Goal: Transaction & Acquisition: Book appointment/travel/reservation

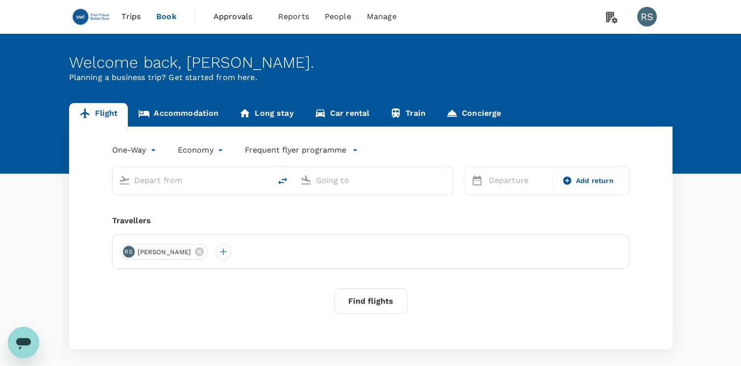
click at [122, 151] on body "Trips Book Approvals 0 Reports People Manage RS Welcome back , [PERSON_NAME] . …" at bounding box center [370, 205] width 741 height 411
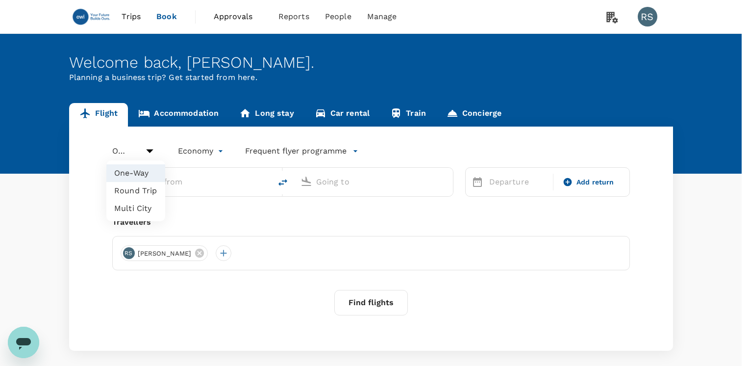
click at [146, 181] on li "One-Way" at bounding box center [135, 173] width 59 height 18
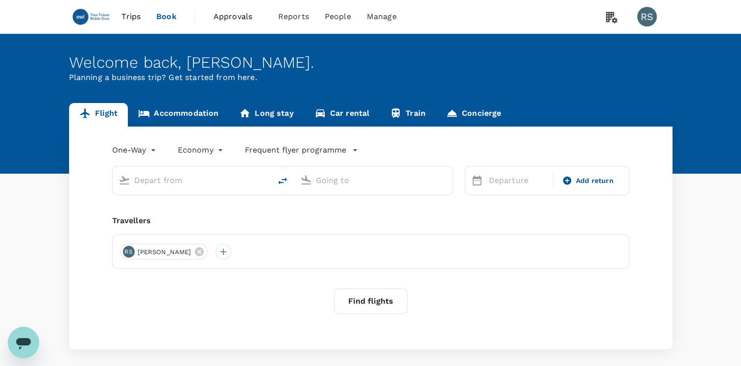
click at [160, 176] on input "text" at bounding box center [192, 179] width 116 height 15
click at [198, 186] on input "text" at bounding box center [192, 179] width 116 height 15
paste input "Varna"
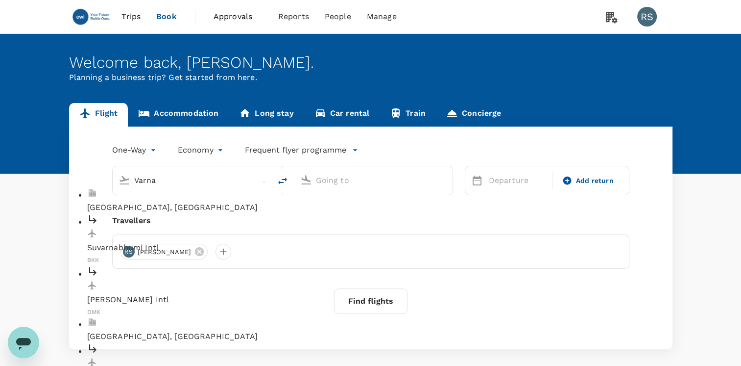
click at [129, 330] on p "[GEOGRAPHIC_DATA], [GEOGRAPHIC_DATA]" at bounding box center [199, 336] width 225 height 12
type input "[GEOGRAPHIC_DATA], [GEOGRAPHIC_DATA] (any)"
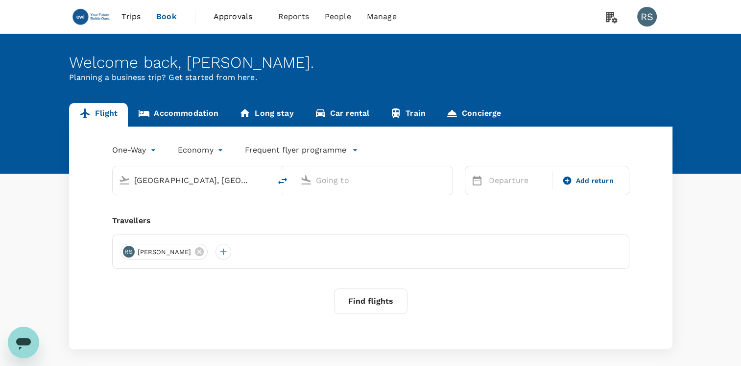
click at [366, 185] on input "text" at bounding box center [374, 179] width 116 height 15
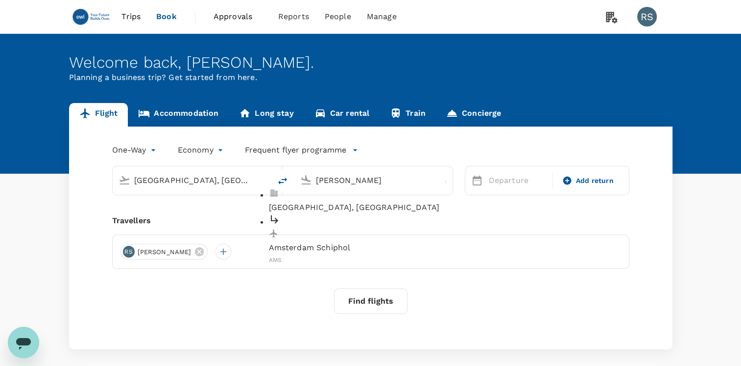
click at [356, 242] on p "Amsterdam Schiphol" at bounding box center [381, 248] width 225 height 12
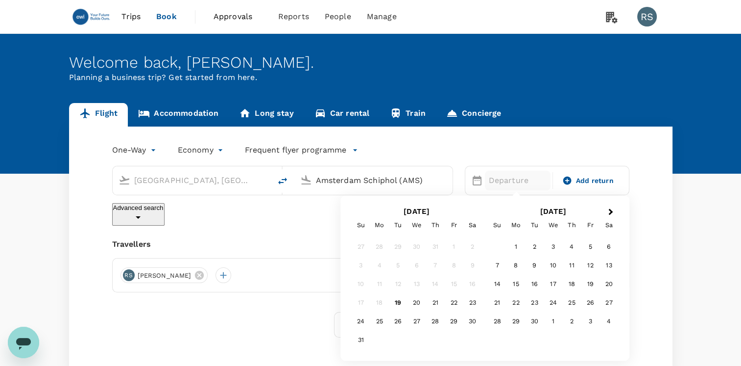
type input "Amsterdam Schiphol (AMS)"
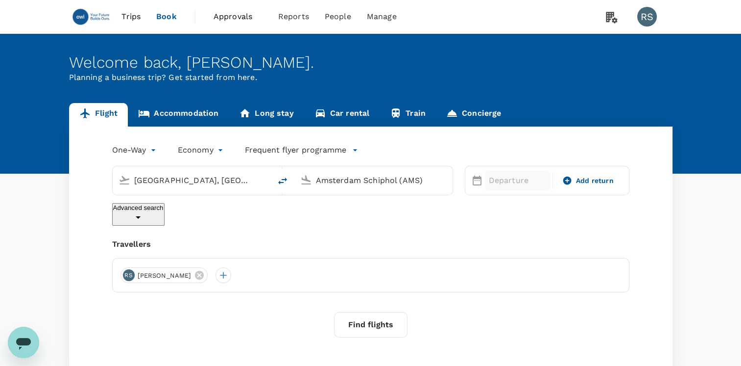
click at [519, 183] on p "Departure" at bounding box center [518, 180] width 58 height 12
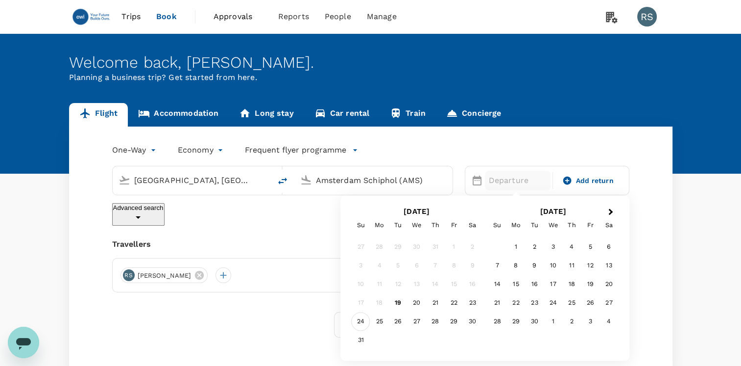
click at [361, 321] on div "24" at bounding box center [361, 321] width 19 height 19
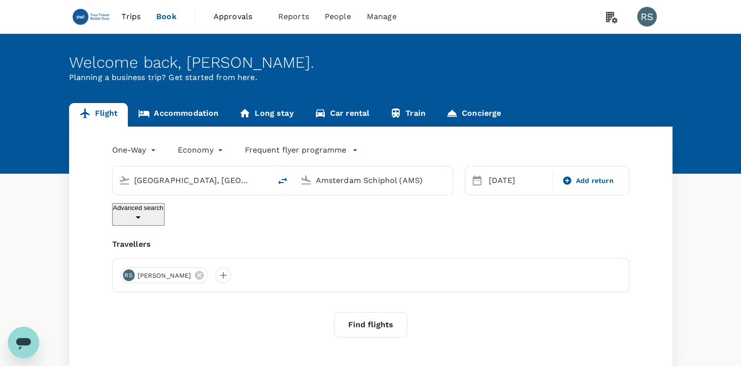
click at [376, 314] on button "Find flights" at bounding box center [370, 324] width 73 height 25
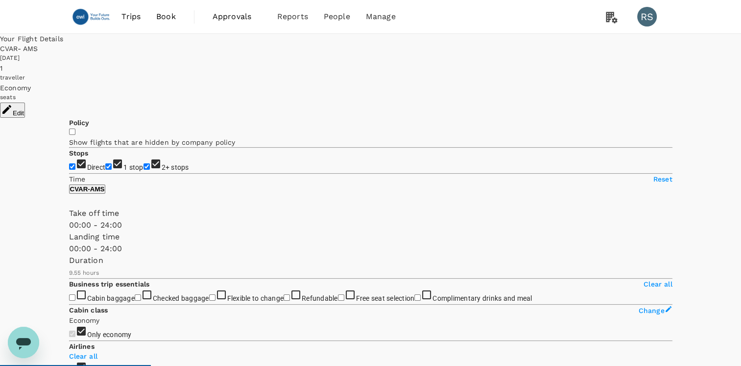
type input "775"
checkbox input "false"
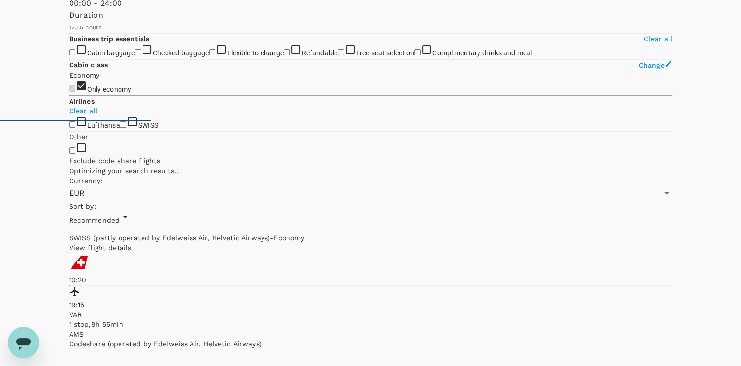
scroll to position [294, 0]
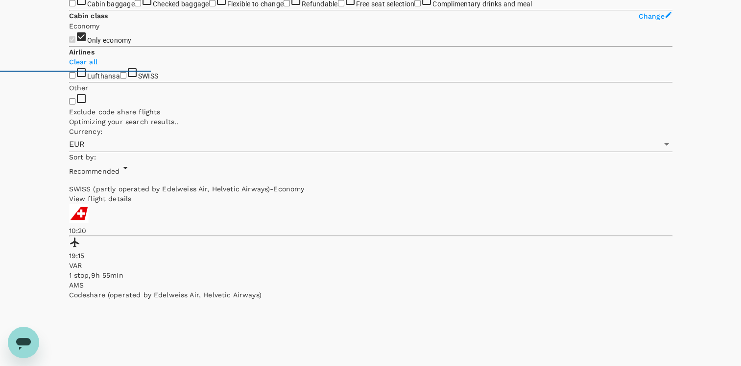
type input "1640"
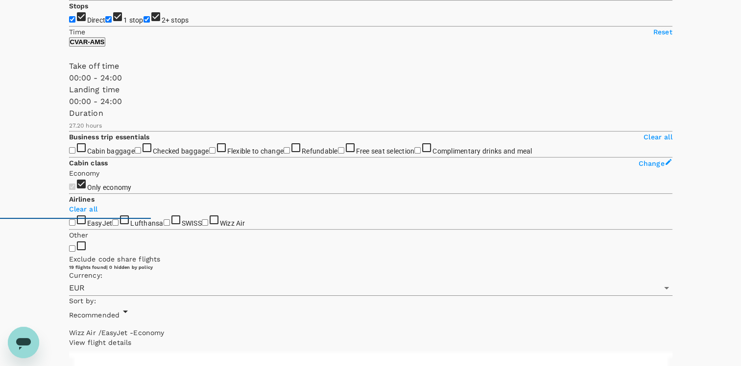
scroll to position [0, 0]
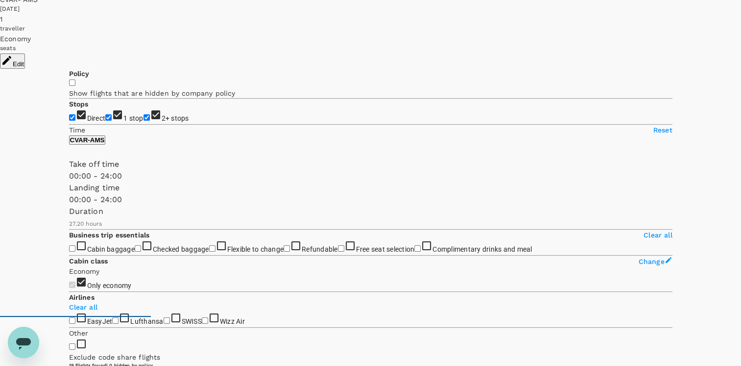
click at [144, 121] on input "2+ stops" at bounding box center [147, 117] width 6 height 6
checkbox input "false"
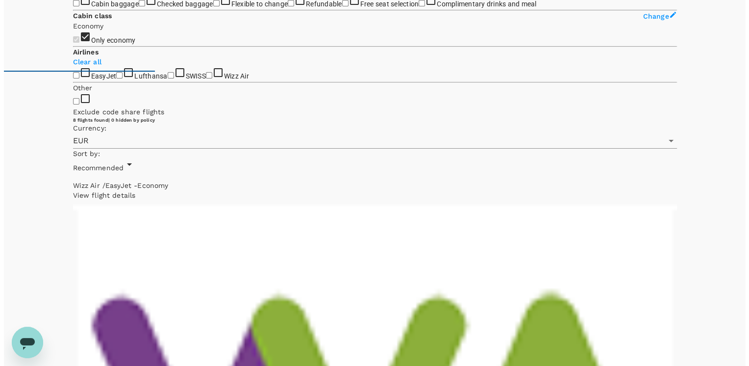
scroll to position [343, 0]
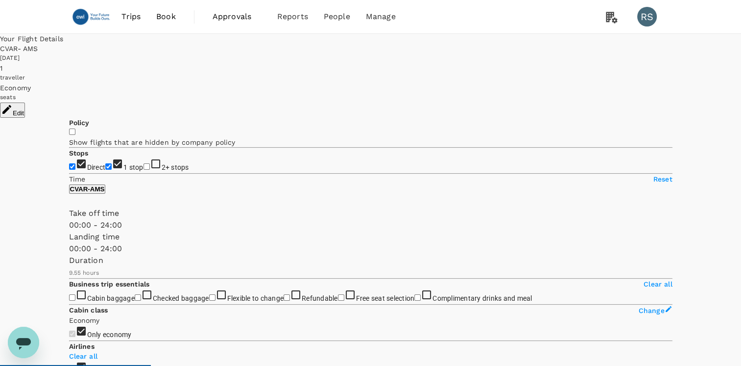
type input "775"
checkbox input "false"
click at [505, 53] on div "[DATE]" at bounding box center [370, 58] width 741 height 10
click at [502, 59] on div "[DATE]" at bounding box center [370, 58] width 741 height 10
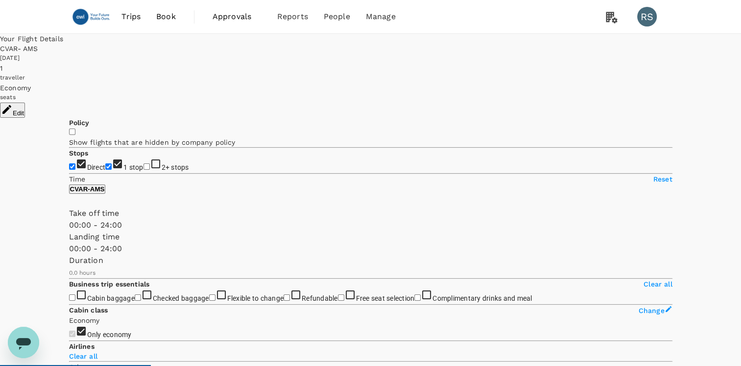
type input "775"
click at [502, 59] on div "[DATE]" at bounding box center [370, 58] width 741 height 10
drag, startPoint x: 700, startPoint y: 39, endPoint x: 654, endPoint y: 54, distance: 49.0
click at [654, 54] on div "Your Flight Details CVAR - AMS [DATE] 1 traveller Economy seats Edit" at bounding box center [370, 76] width 741 height 84
click at [25, 102] on button "Edit" at bounding box center [12, 109] width 25 height 15
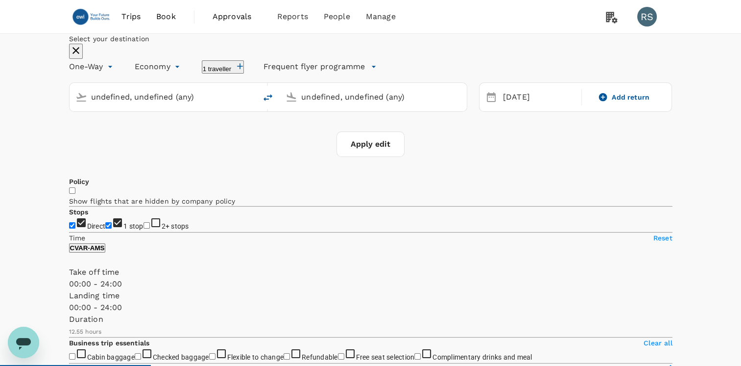
type input "[GEOGRAPHIC_DATA], [GEOGRAPHIC_DATA] (any)"
type input "Amsterdam Schiphol (AMS)"
type input "[GEOGRAPHIC_DATA], [GEOGRAPHIC_DATA] (any)"
type input "Amsterdam Schiphol (AMS)"
click at [508, 107] on div "[DATE]" at bounding box center [539, 97] width 80 height 19
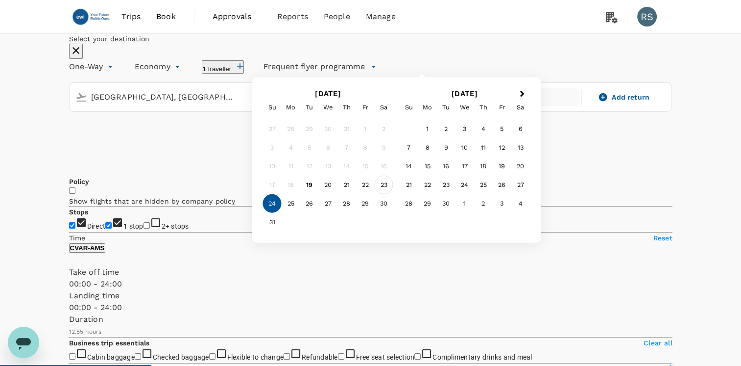
click at [393, 194] on div "23" at bounding box center [384, 184] width 19 height 19
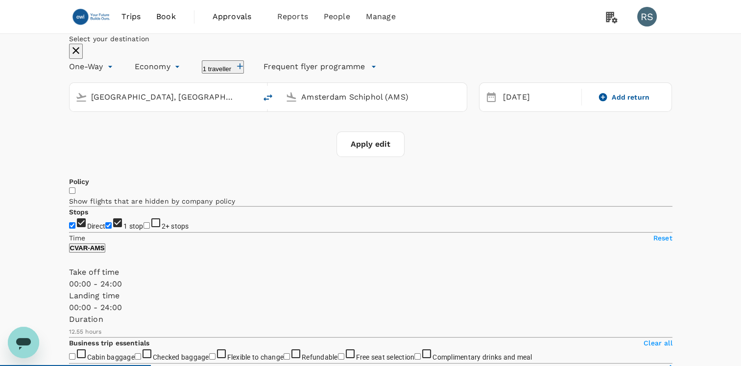
type input "1640"
click at [391, 157] on button "Apply edit" at bounding box center [371, 143] width 68 height 25
checkbox input "false"
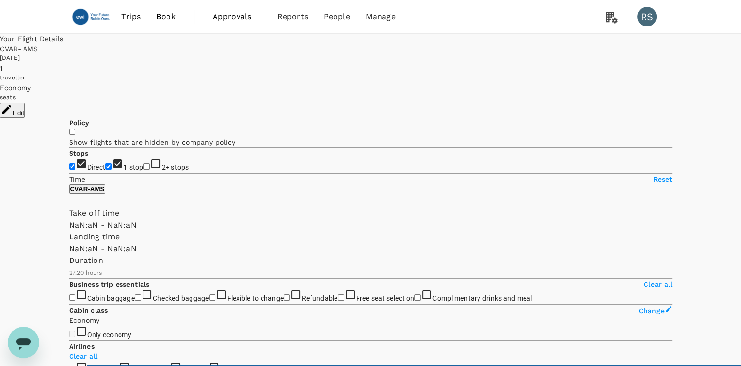
type input "1440"
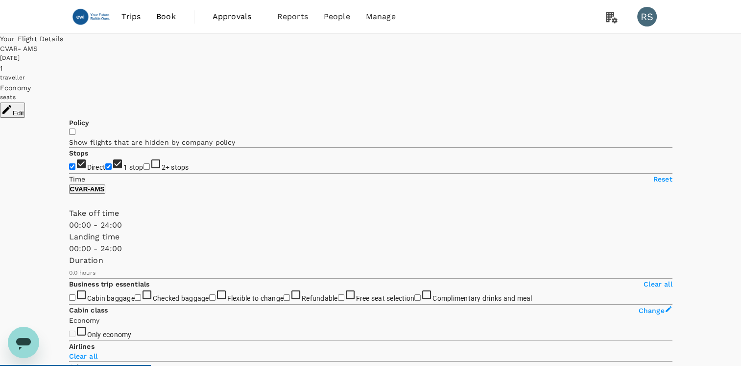
type input "1170"
checkbox input "true"
